Goal: Information Seeking & Learning: Learn about a topic

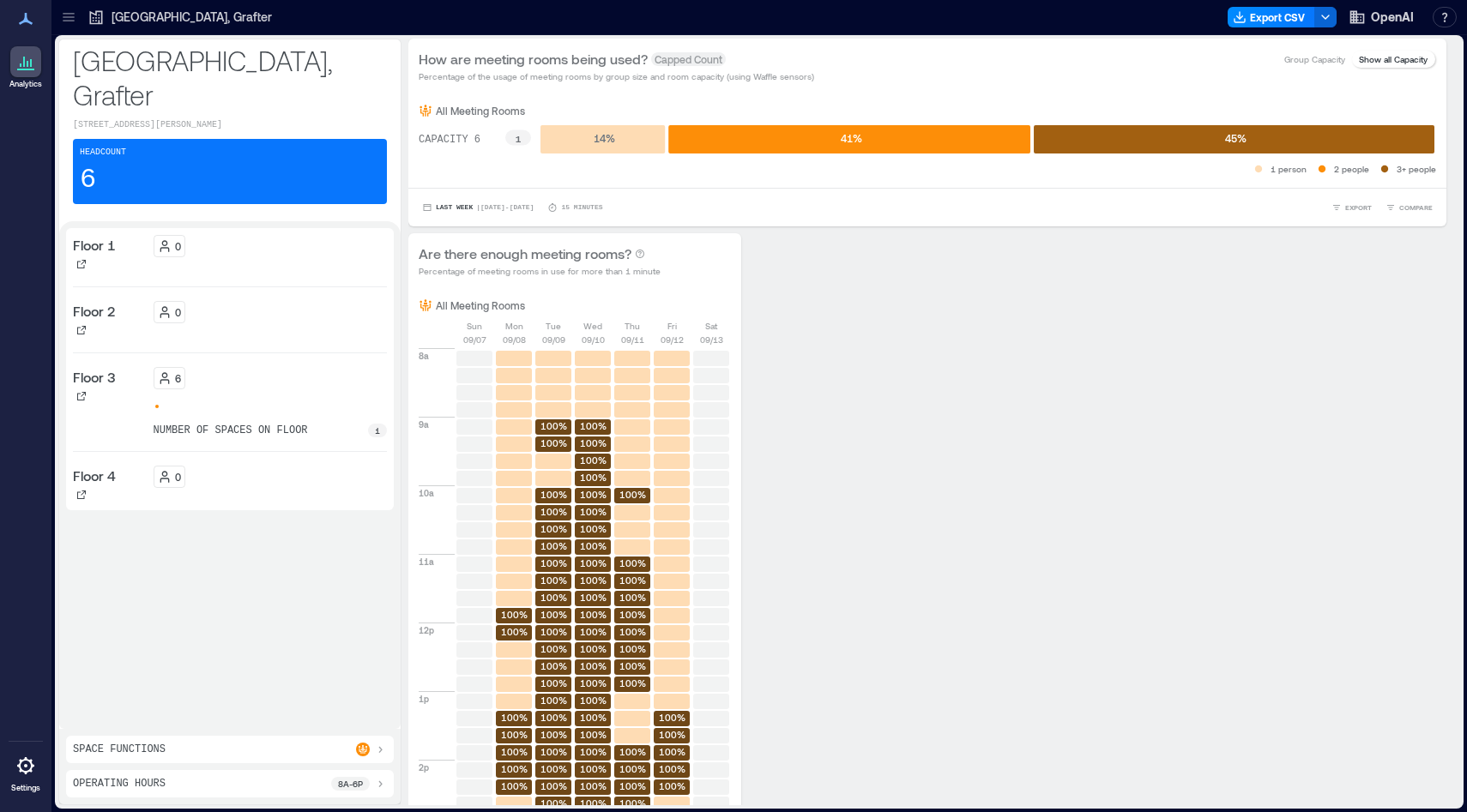
click at [26, 65] on icon at bounding box center [26, 62] width 21 height 21
click at [68, 14] on icon at bounding box center [69, 17] width 17 height 17
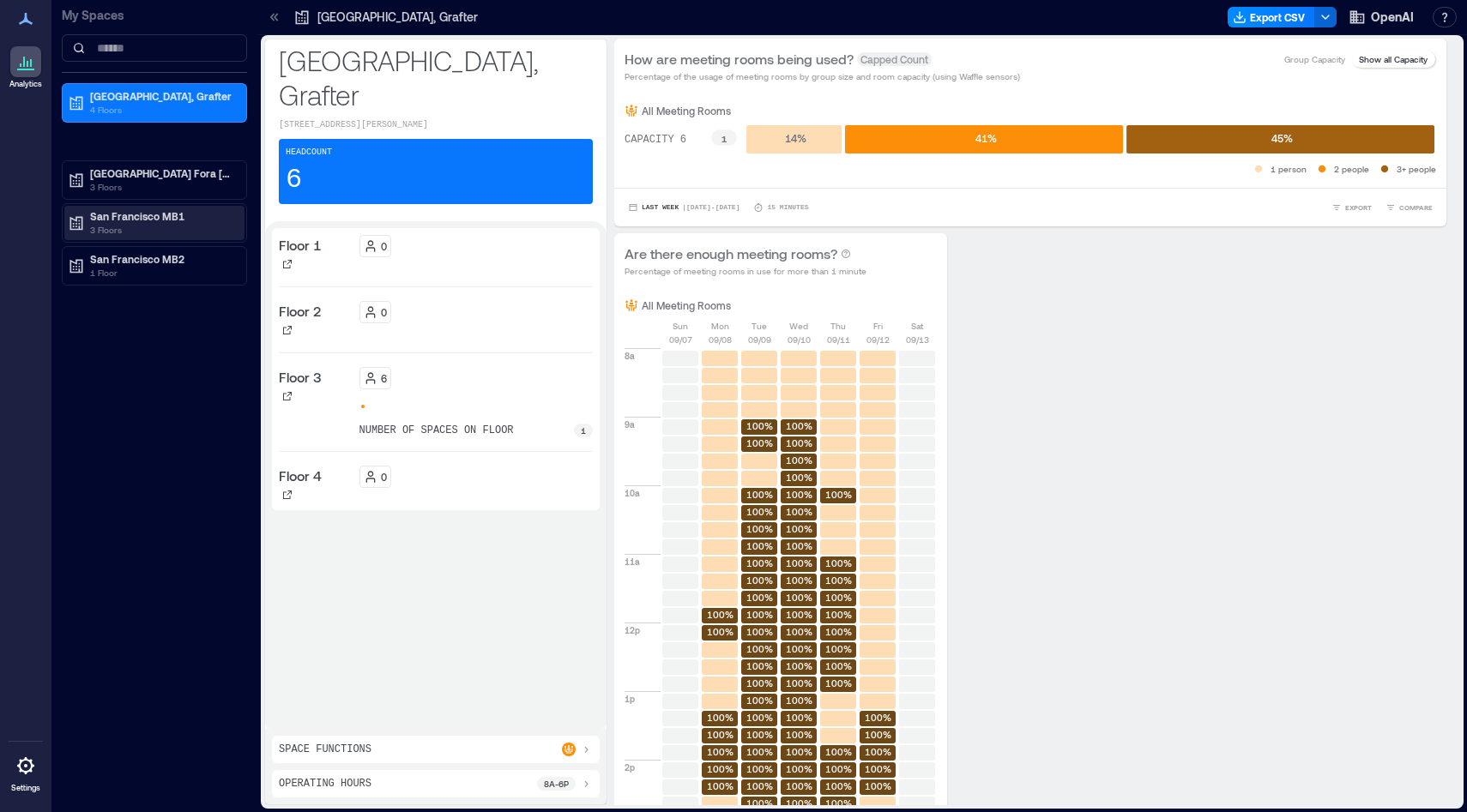
click at [186, 235] on p "3 Floors" at bounding box center [162, 230] width 144 height 14
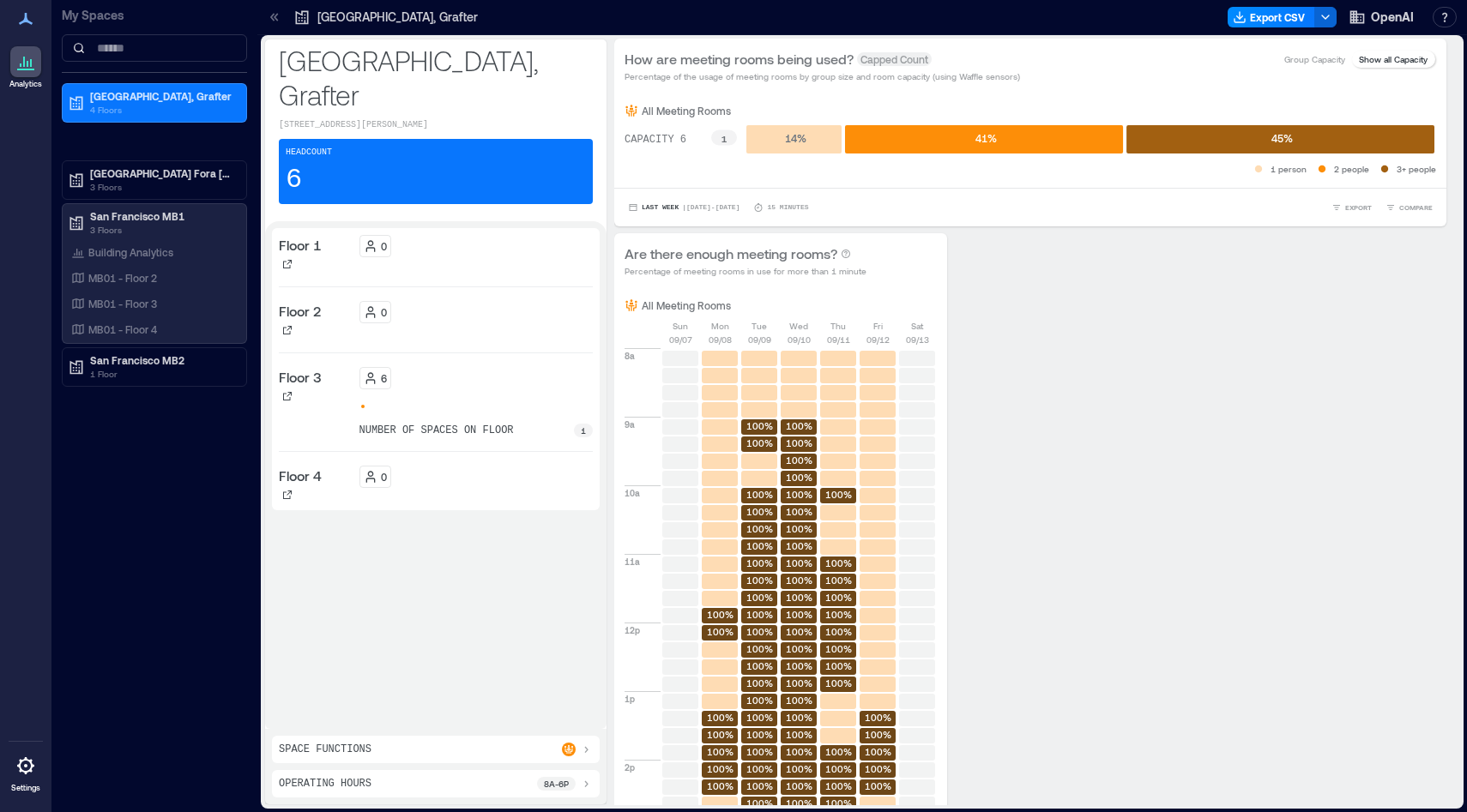
click at [389, 60] on p "[GEOGRAPHIC_DATA], Grafter" at bounding box center [436, 77] width 314 height 69
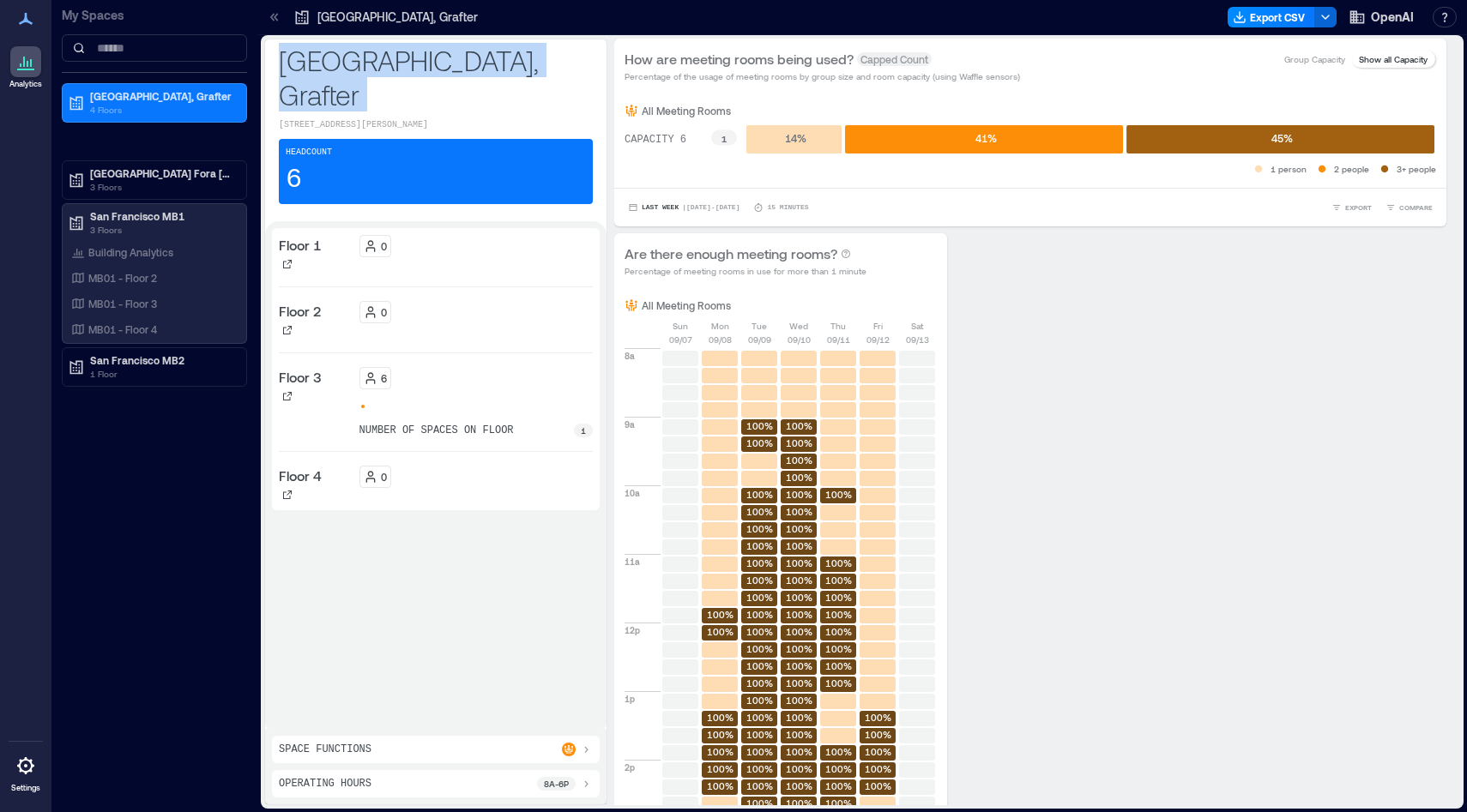
click at [389, 60] on p "[GEOGRAPHIC_DATA], Grafter" at bounding box center [436, 77] width 314 height 69
click at [402, 61] on p "[GEOGRAPHIC_DATA], Grafter" at bounding box center [436, 77] width 314 height 69
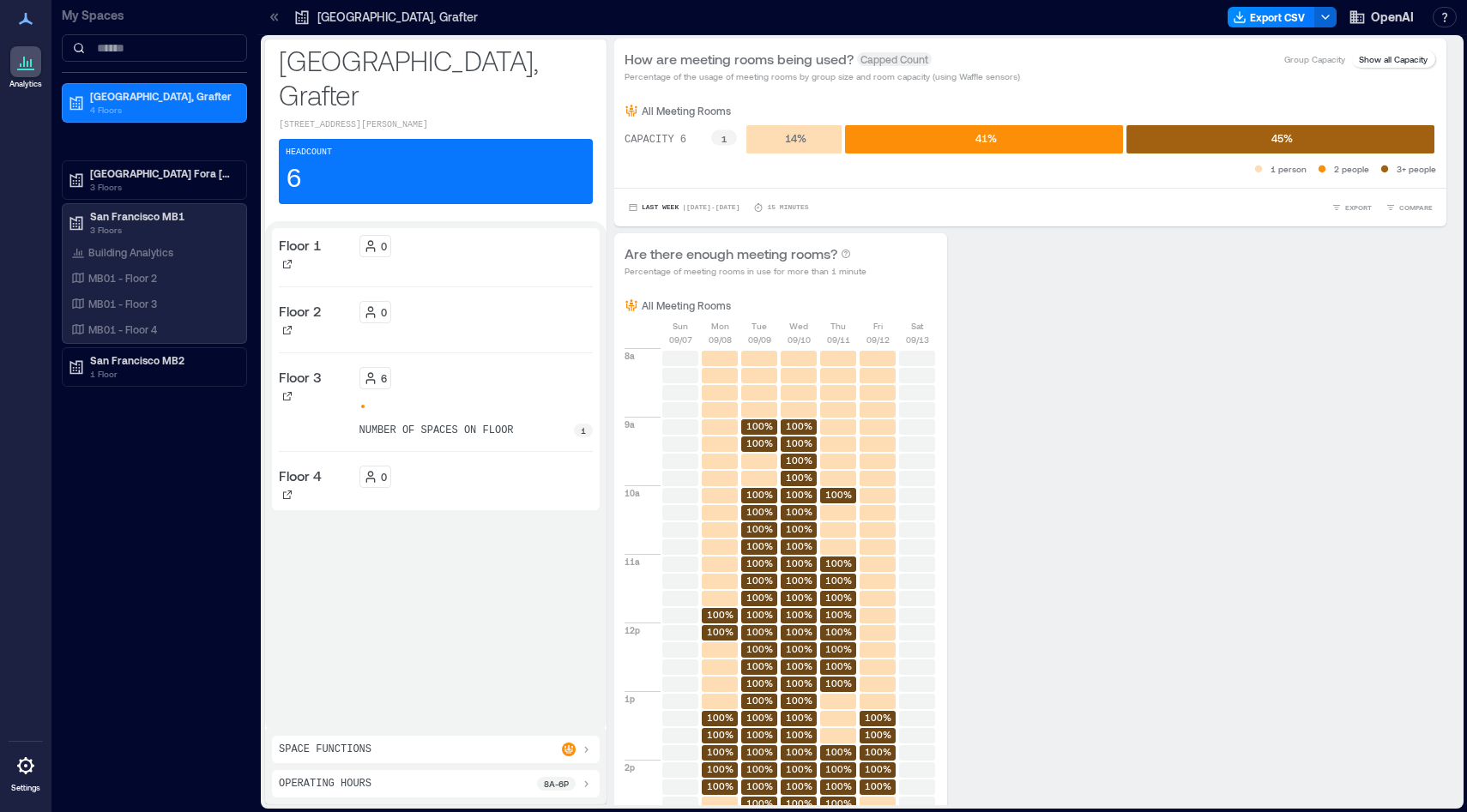
click at [414, 668] on div "Space Functions" at bounding box center [436, 749] width 314 height 14
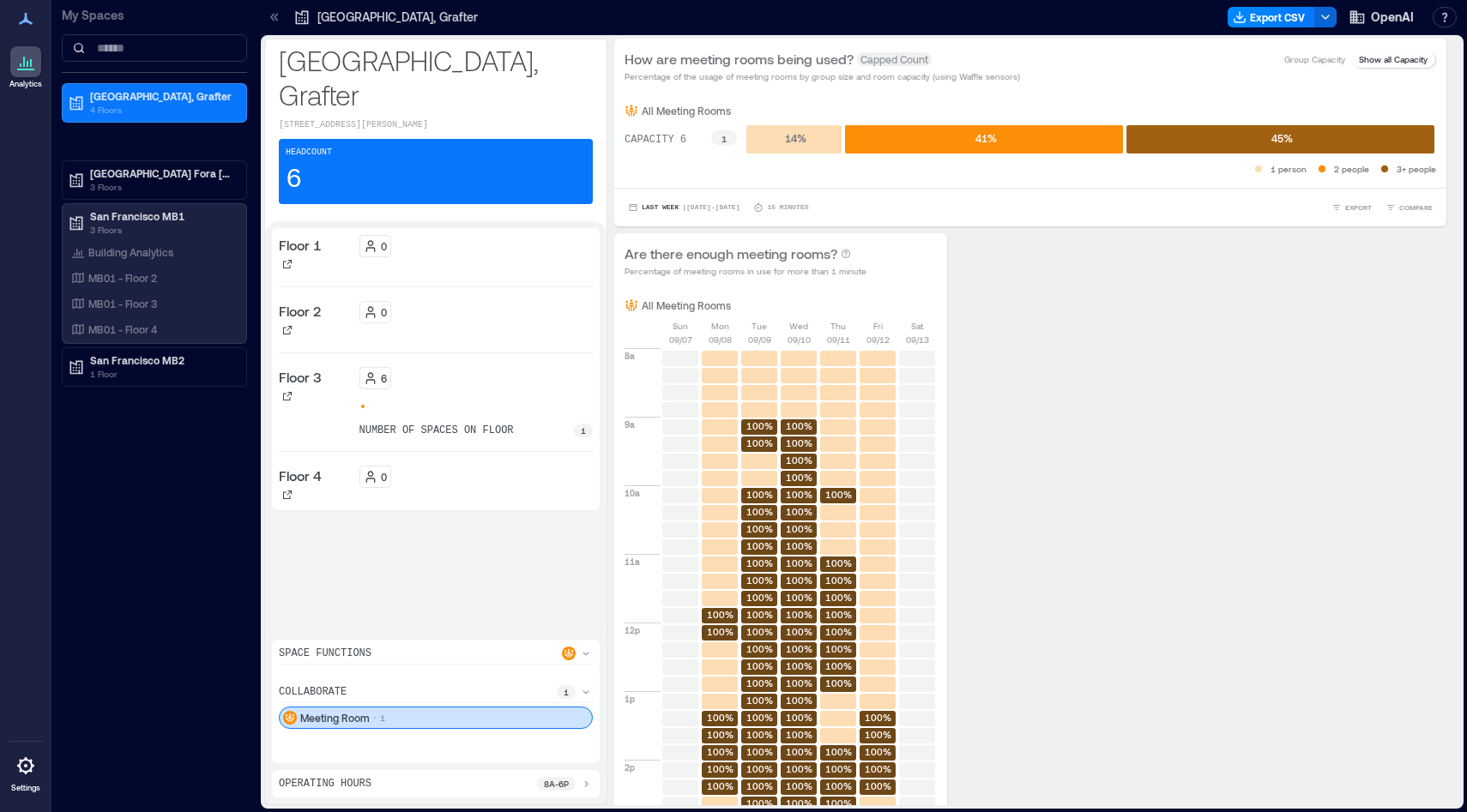
click at [27, 668] on div at bounding box center [26, 766] width 31 height 31
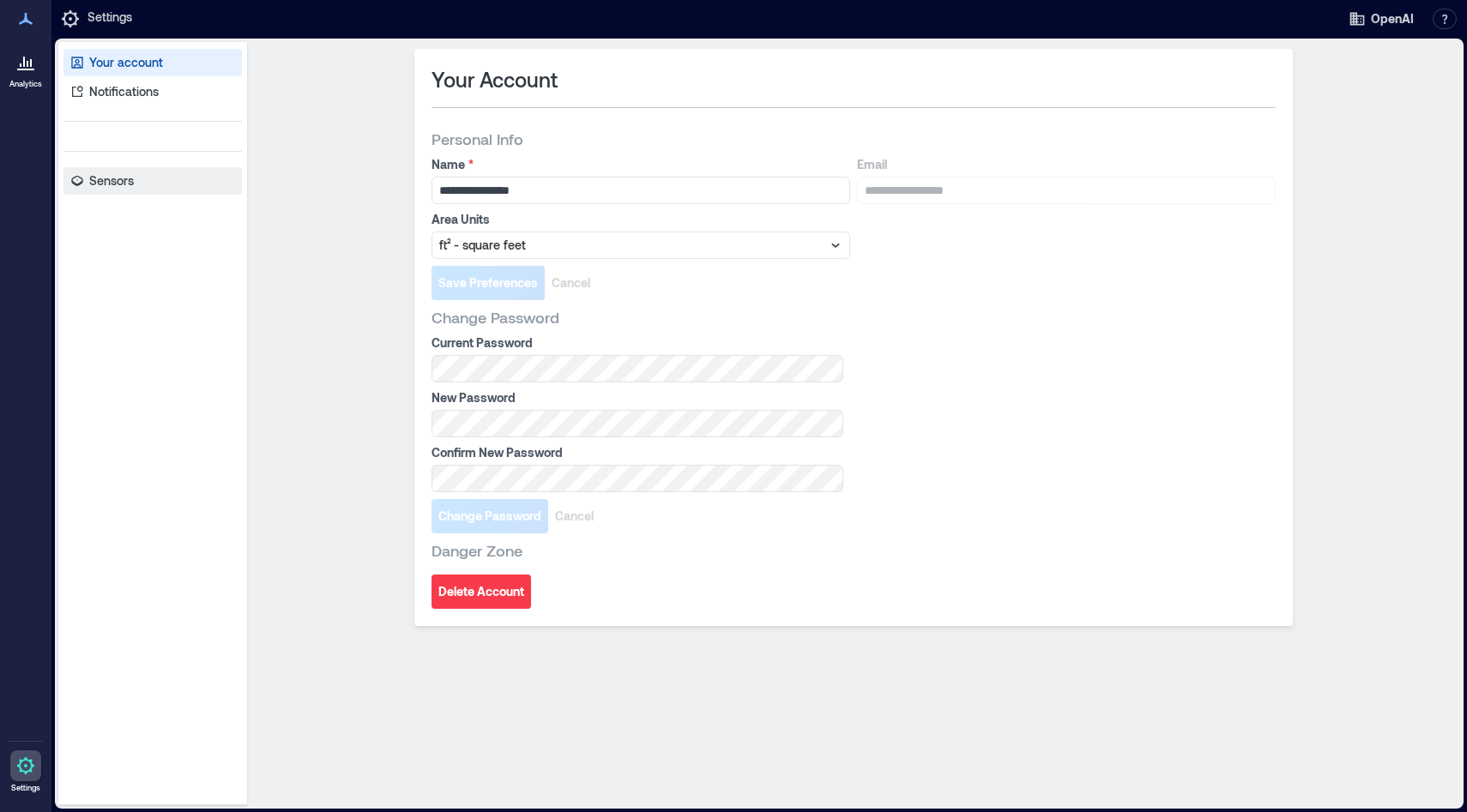
click at [107, 189] on p "Sensors" at bounding box center [112, 181] width 45 height 17
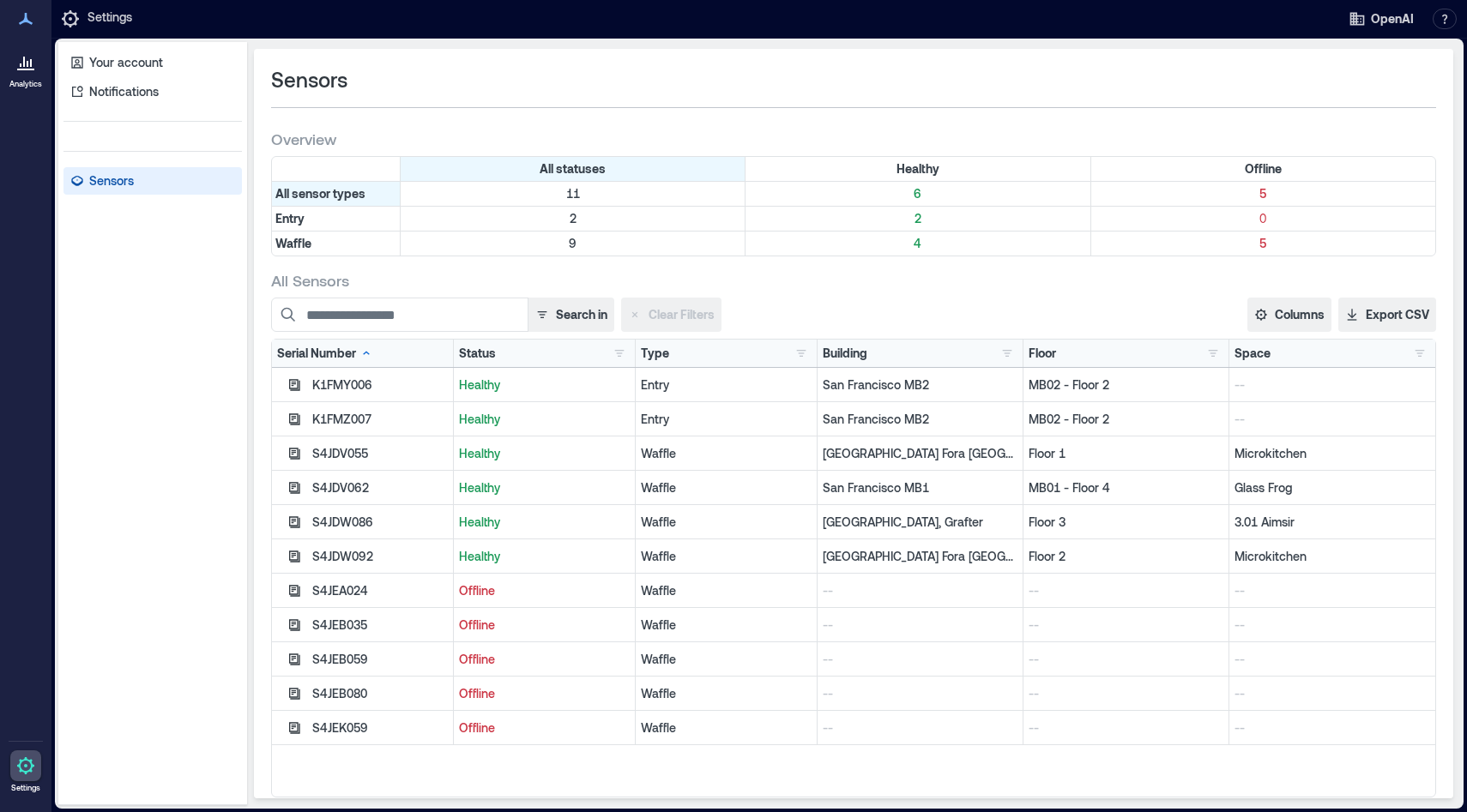
click at [882, 385] on p "San Francisco MB2" at bounding box center [920, 385] width 195 height 17
click at [33, 75] on div at bounding box center [26, 62] width 31 height 31
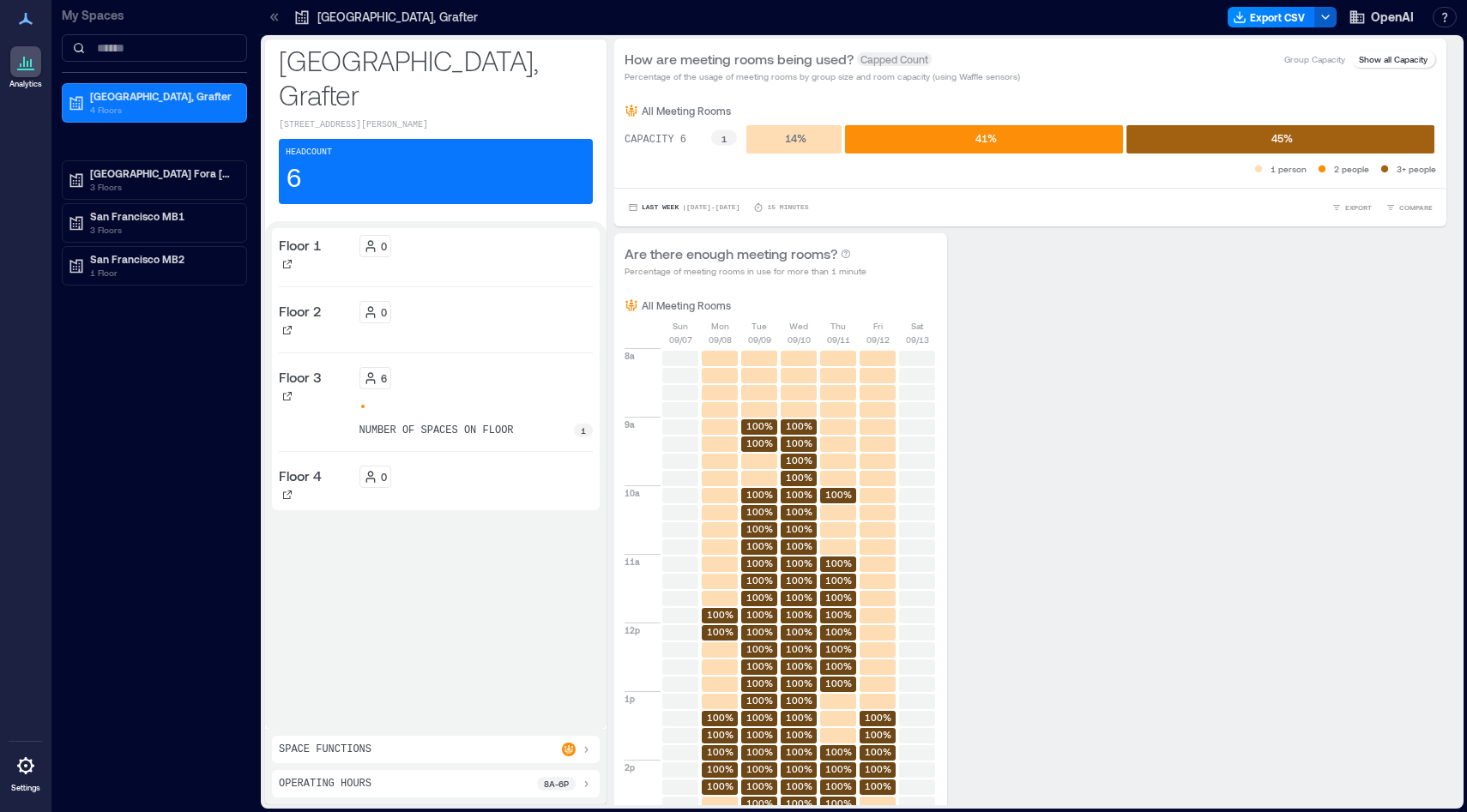
click at [1011, 16] on icon "button" at bounding box center [1325, 17] width 14 height 14
click at [1011, 13] on div at bounding box center [855, 17] width 731 height 27
click at [338, 139] on div "Headcount 6" at bounding box center [436, 171] width 314 height 65
click at [325, 56] on p "[GEOGRAPHIC_DATA], Grafter" at bounding box center [436, 77] width 314 height 69
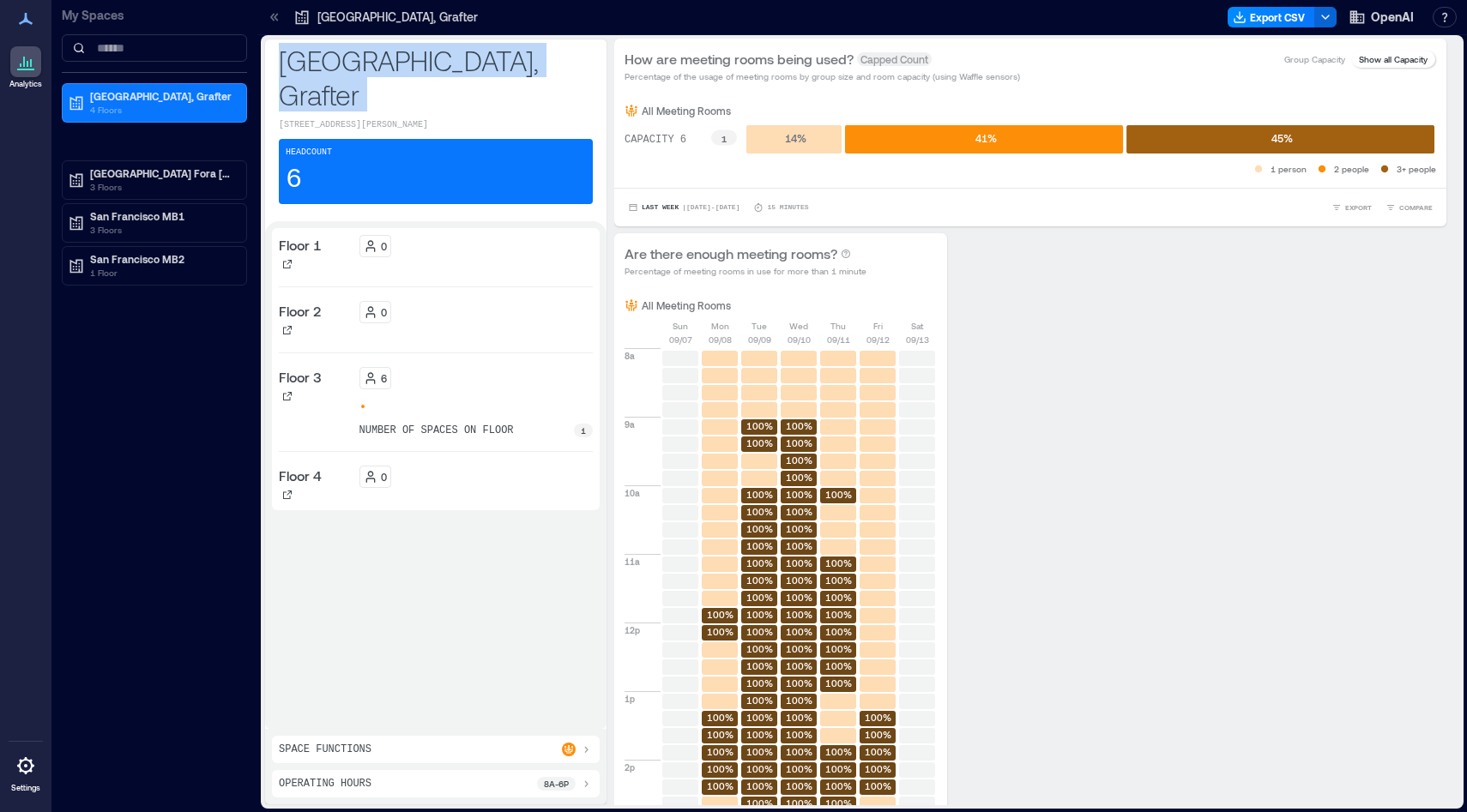
click at [325, 56] on p "[GEOGRAPHIC_DATA], Grafter" at bounding box center [436, 77] width 314 height 69
click at [342, 56] on p "[GEOGRAPHIC_DATA], Grafter" at bounding box center [436, 77] width 314 height 69
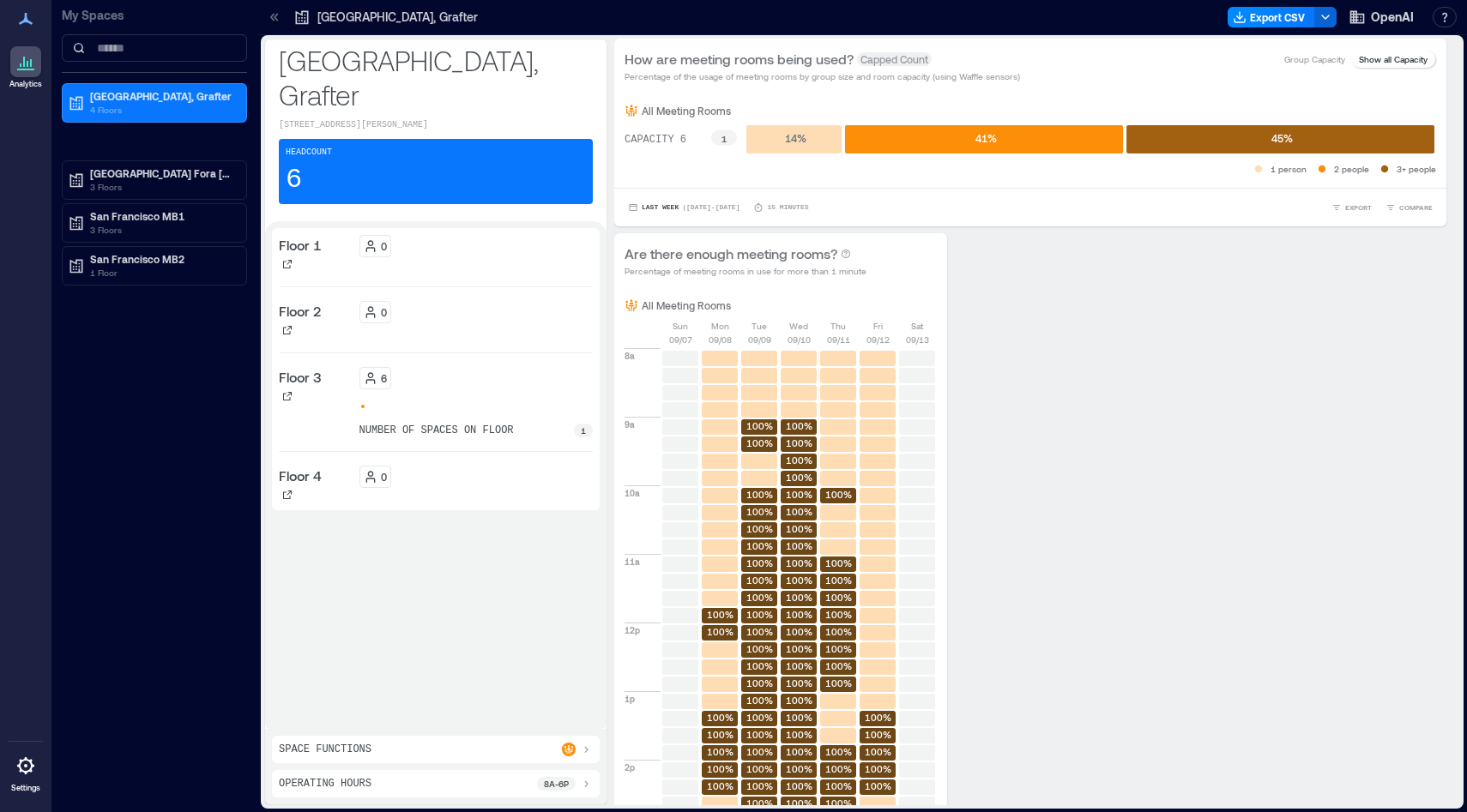
click at [269, 19] on icon at bounding box center [275, 17] width 17 height 17
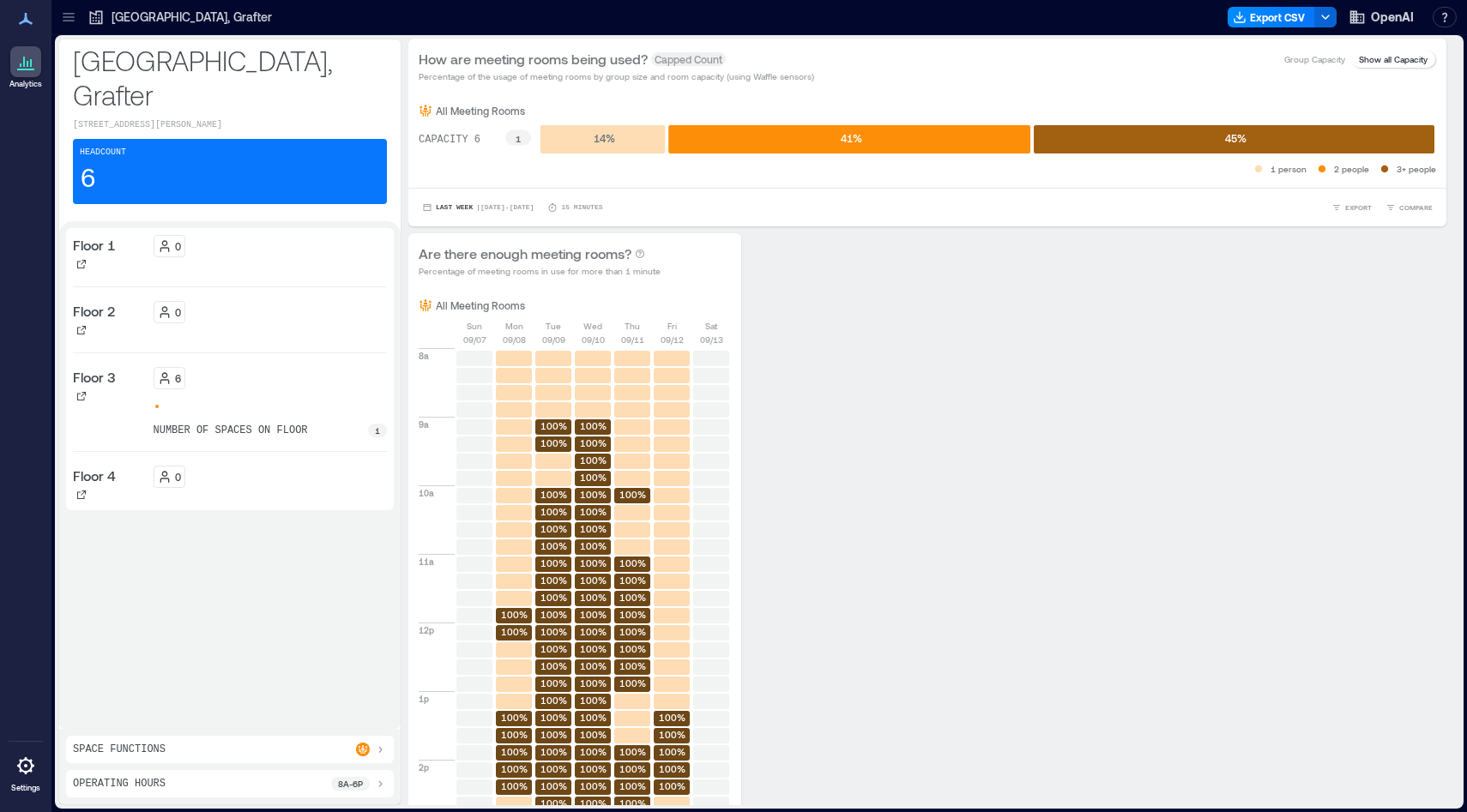
click at [70, 20] on icon at bounding box center [68, 21] width 11 height 2
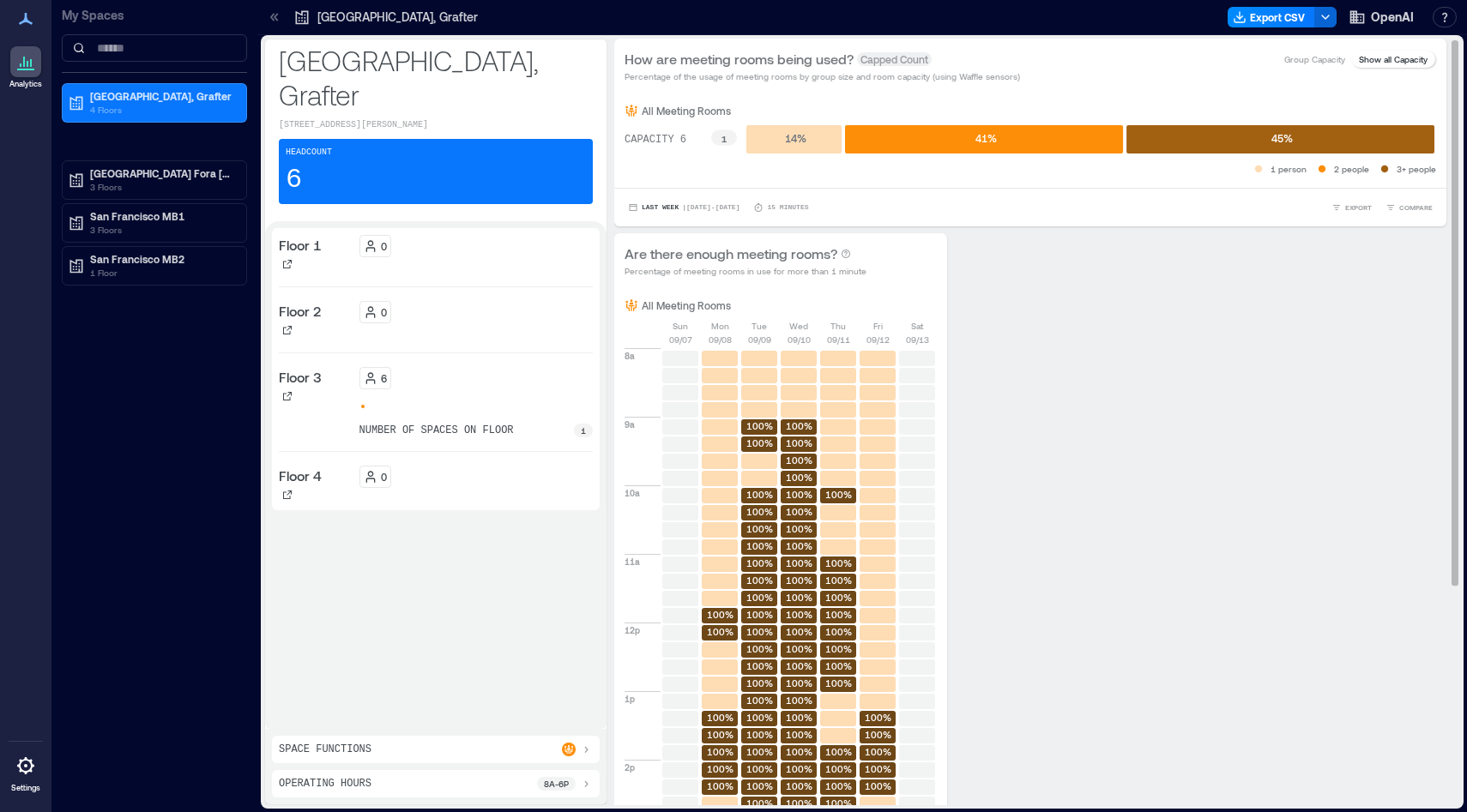
click at [1011, 356] on div "Are there enough meeting rooms? Percentage of meeting rooms in use for more tha…" at bounding box center [1030, 674] width 832 height 882
click at [154, 108] on p "4 Floors" at bounding box center [162, 110] width 144 height 14
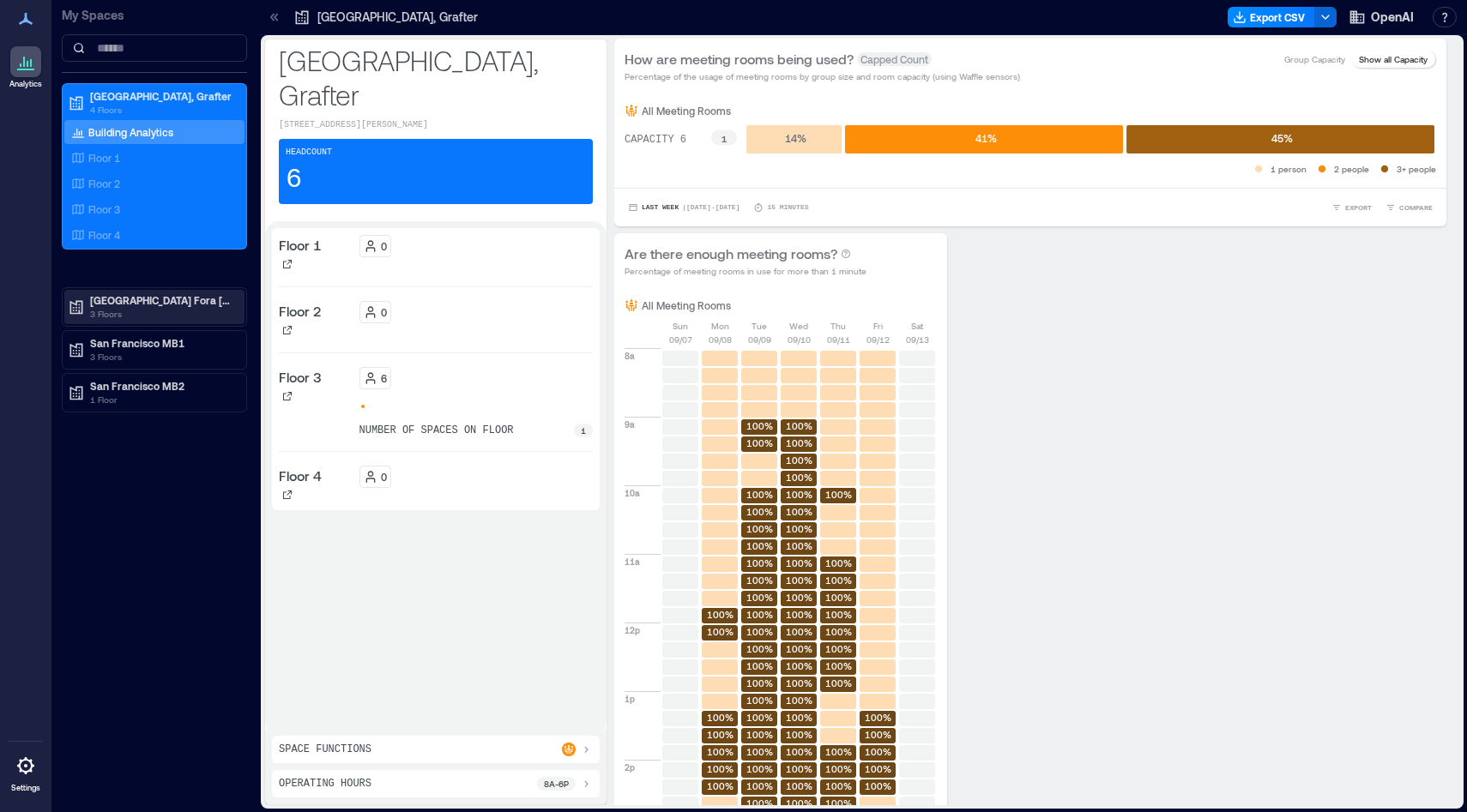
click at [113, 310] on p "3 Floors" at bounding box center [162, 314] width 144 height 14
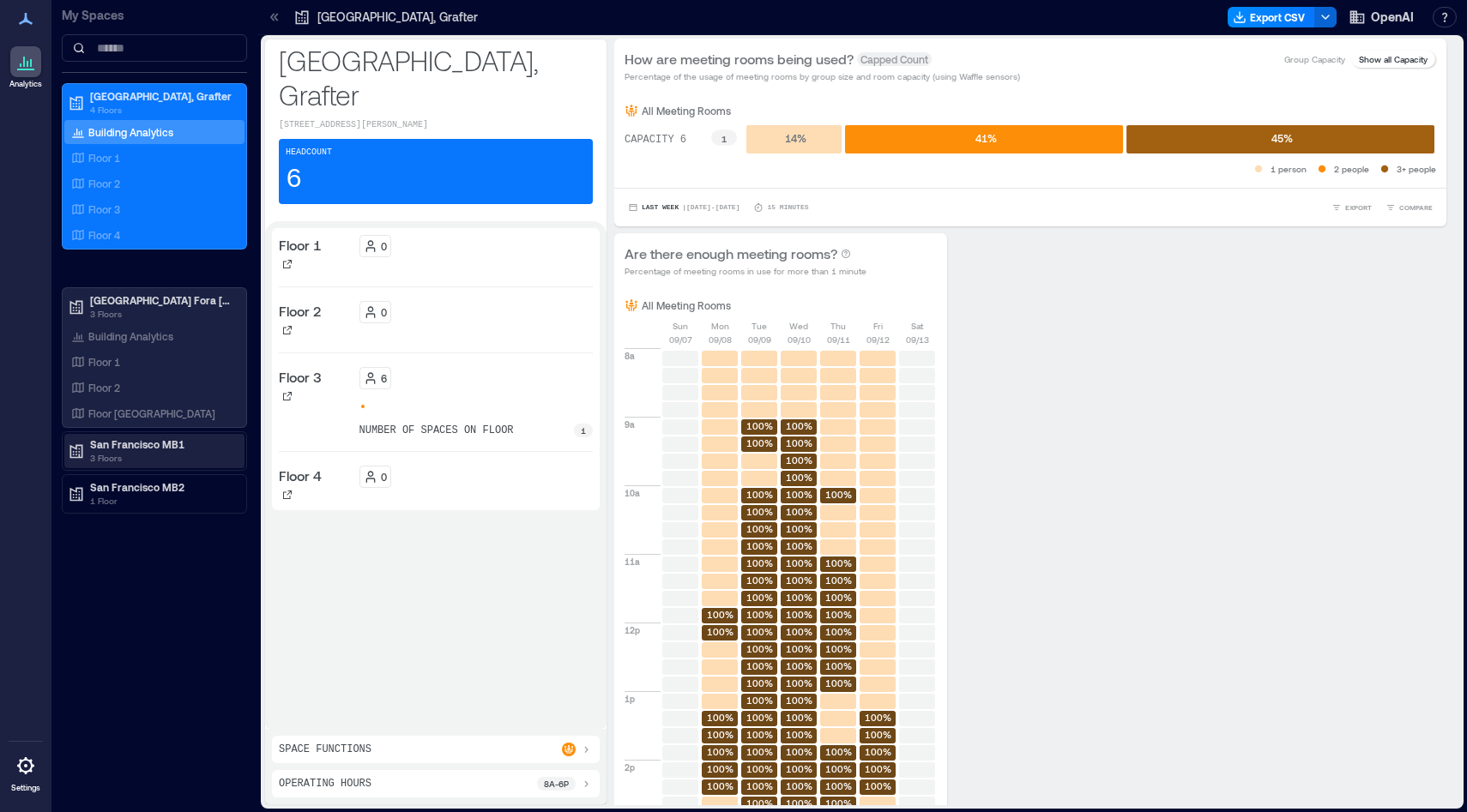
click at [142, 448] on p "San Francisco MB1" at bounding box center [162, 444] width 144 height 14
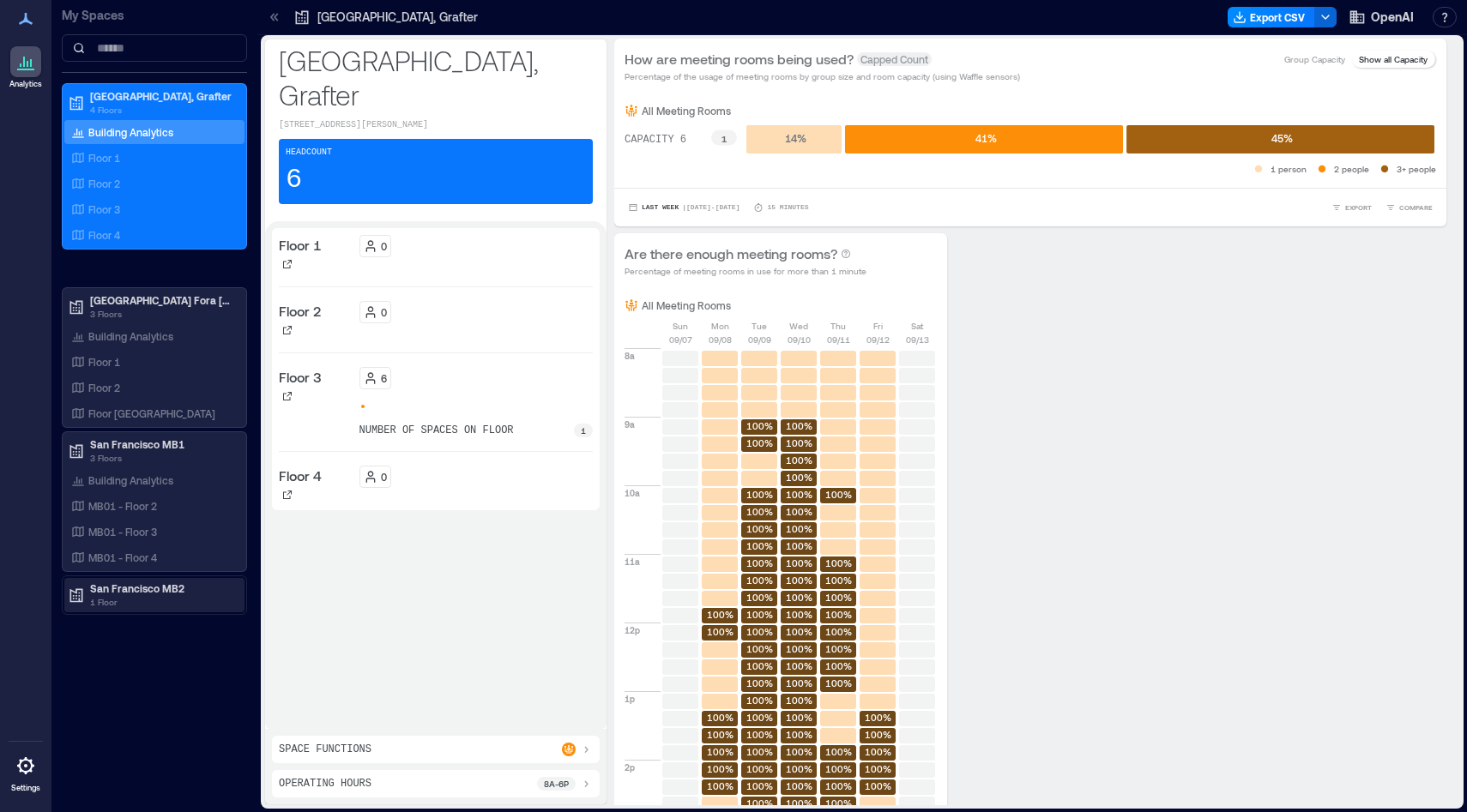
click at [155, 589] on p "San Francisco MB2" at bounding box center [162, 588] width 144 height 14
